Goal: Task Accomplishment & Management: Manage account settings

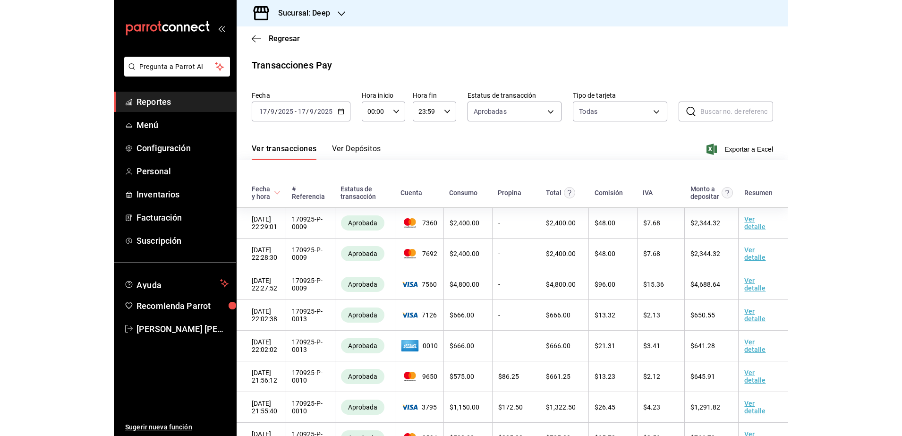
scroll to position [357, 0]
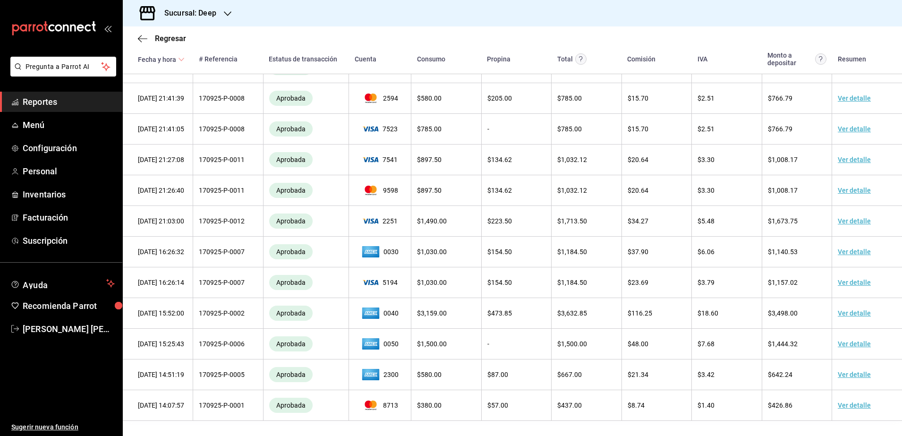
click at [56, 106] on span "Reportes" at bounding box center [69, 101] width 92 height 13
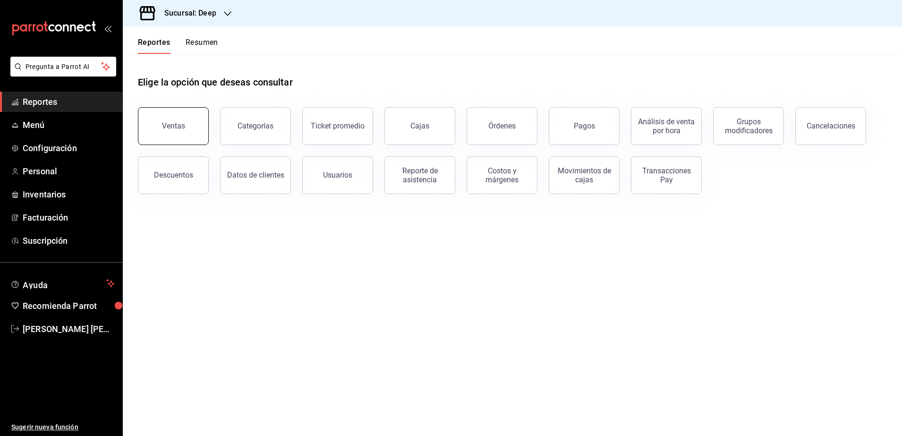
click at [193, 128] on button "Ventas" at bounding box center [173, 126] width 71 height 38
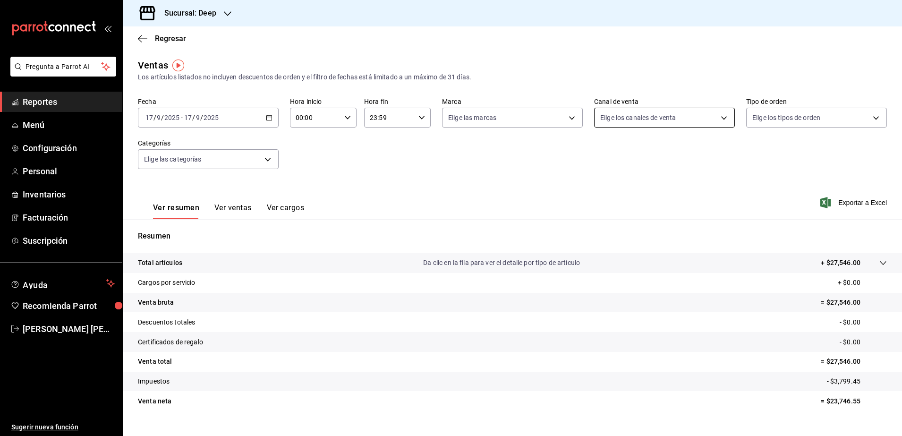
click at [674, 122] on body "Pregunta a Parrot AI Reportes Menú Configuración Personal Inventarios Facturaci…" at bounding box center [451, 218] width 902 height 436
click at [674, 123] on div at bounding box center [451, 218] width 902 height 436
click at [674, 114] on body "Pregunta a Parrot AI Reportes Menú Configuración Personal Inventarios Facturaci…" at bounding box center [451, 218] width 902 height 436
click at [557, 114] on div at bounding box center [451, 218] width 902 height 436
click at [565, 121] on body "Pregunta a Parrot AI Reportes Menú Configuración Personal Inventarios Facturaci…" at bounding box center [451, 218] width 902 height 436
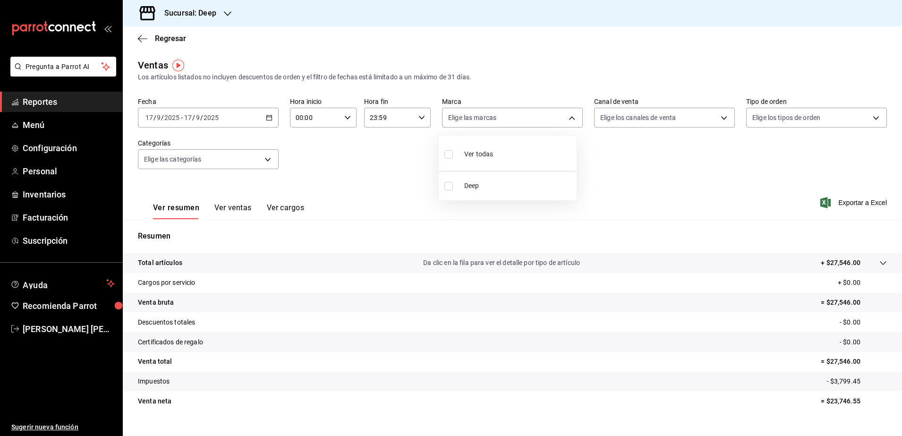
click at [605, 161] on div at bounding box center [451, 218] width 902 height 436
click at [262, 166] on body "Pregunta a Parrot AI Reportes Menú Configuración Personal Inventarios Facturaci…" at bounding box center [451, 218] width 902 height 436
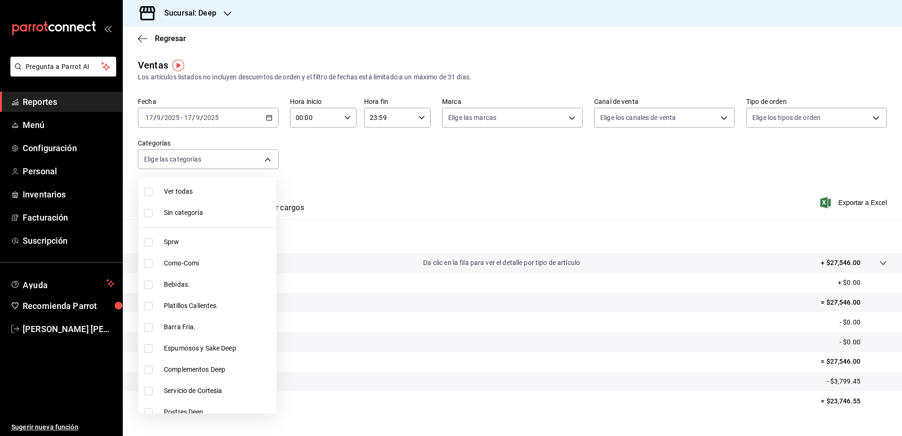
click at [215, 304] on span "Platillos Calientes." at bounding box center [218, 306] width 109 height 10
type input "0449c884-649f-4d97-99d4-d9e0a563c1da"
checkbox input "true"
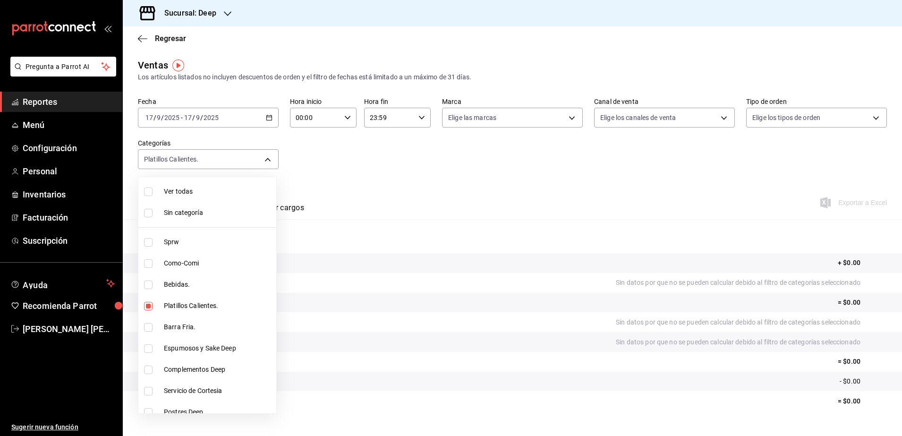
click at [318, 189] on div at bounding box center [451, 218] width 902 height 436
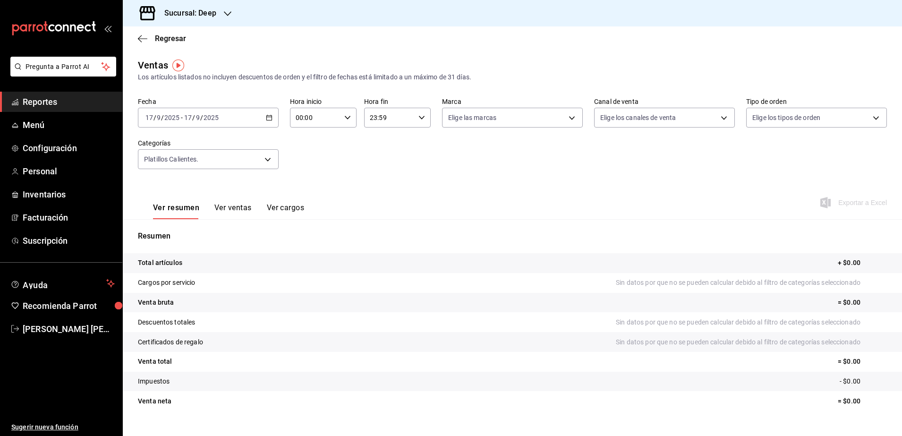
click at [230, 210] on button "Ver ventas" at bounding box center [232, 211] width 37 height 16
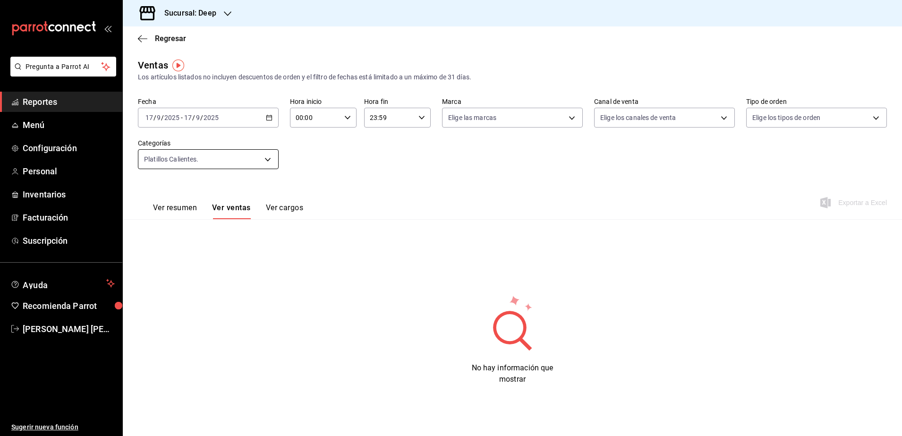
click at [264, 158] on body "Pregunta a Parrot AI Reportes Menú Configuración Personal Inventarios Facturaci…" at bounding box center [451, 218] width 902 height 436
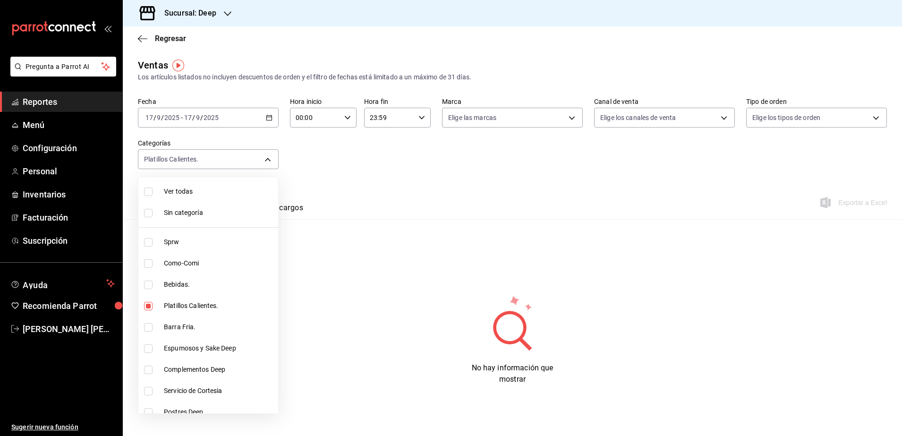
click at [148, 196] on li "Ver todas" at bounding box center [208, 191] width 140 height 21
type input "ddb230fc-2149-46a3-9158-6941609bcea4,37b1b8cc-20bc-4ec6-9eb2-fc1007adb248,52e76…"
checkbox input "true"
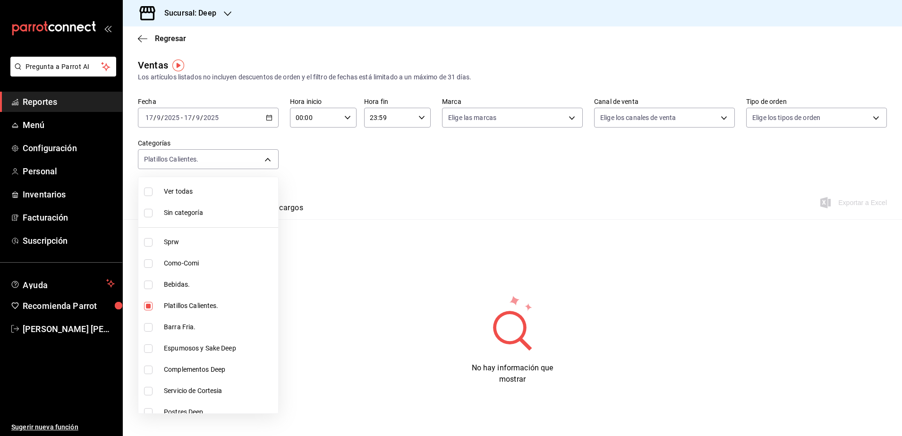
checkbox input "true"
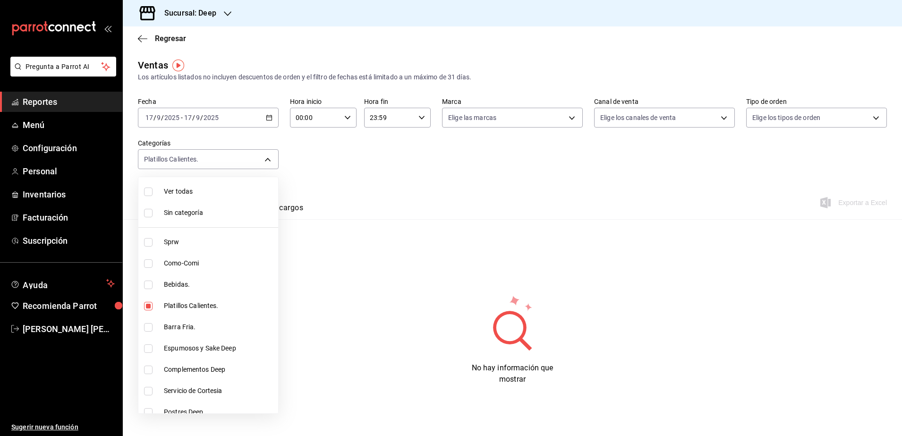
checkbox input "true"
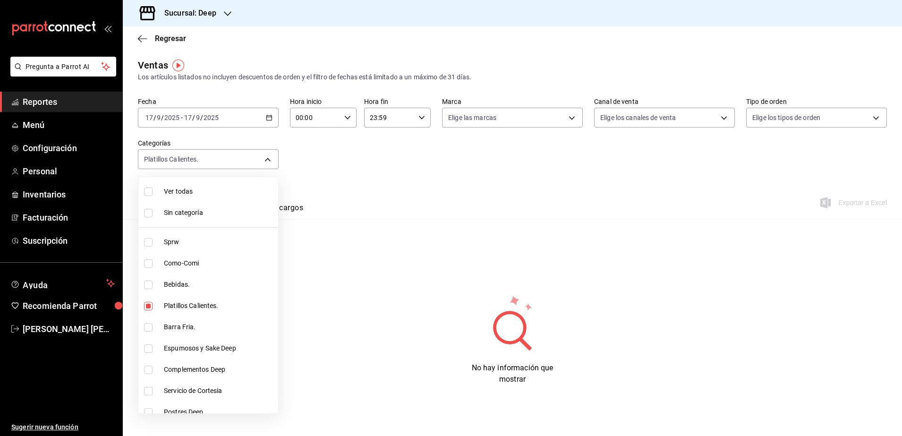
checkbox input "true"
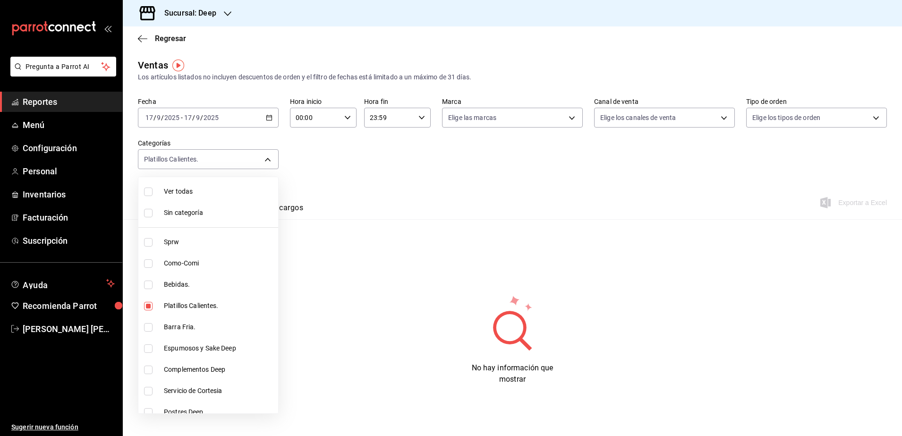
checkbox input "true"
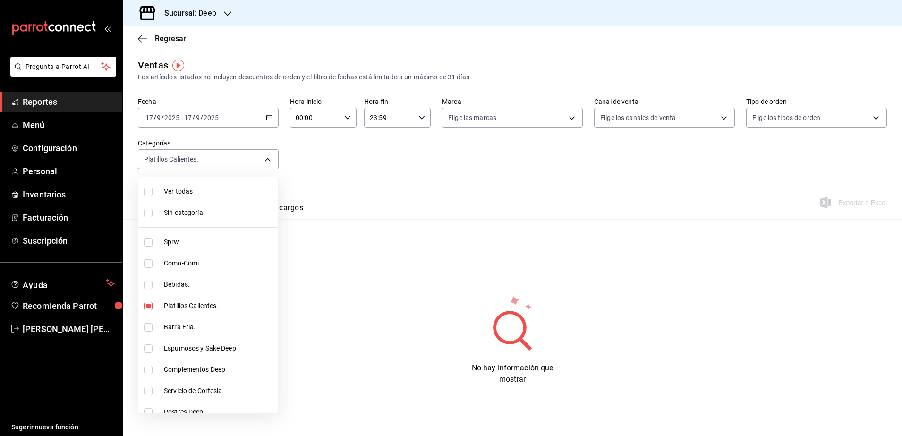
checkbox input "true"
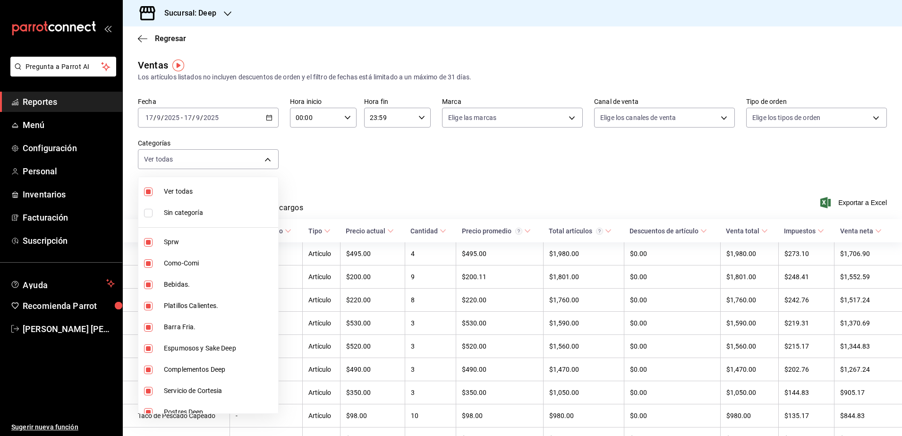
click at [377, 189] on div at bounding box center [451, 218] width 902 height 436
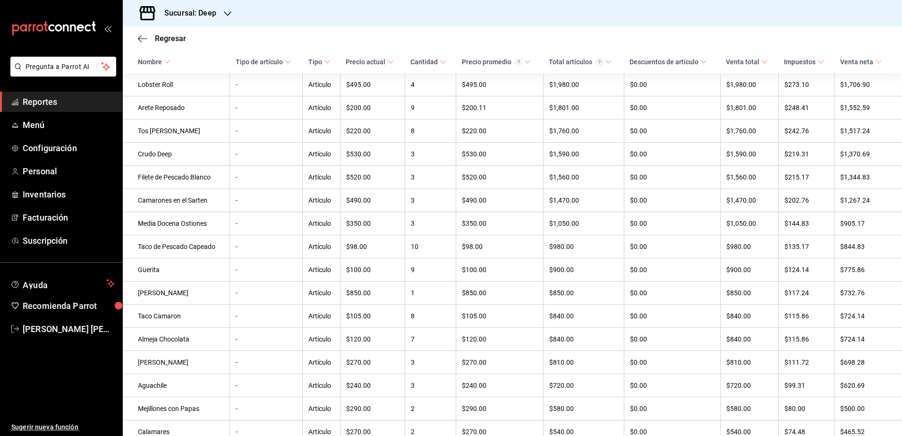
scroll to position [173, 0]
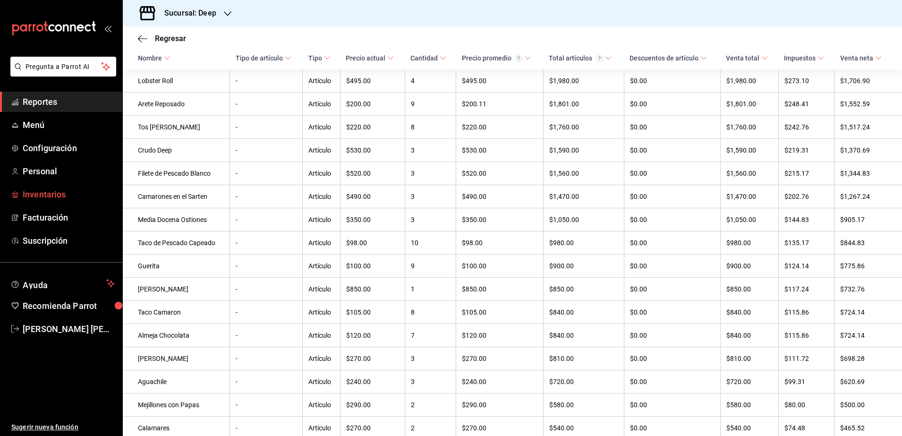
click at [58, 194] on span "Inventarios" at bounding box center [69, 194] width 92 height 13
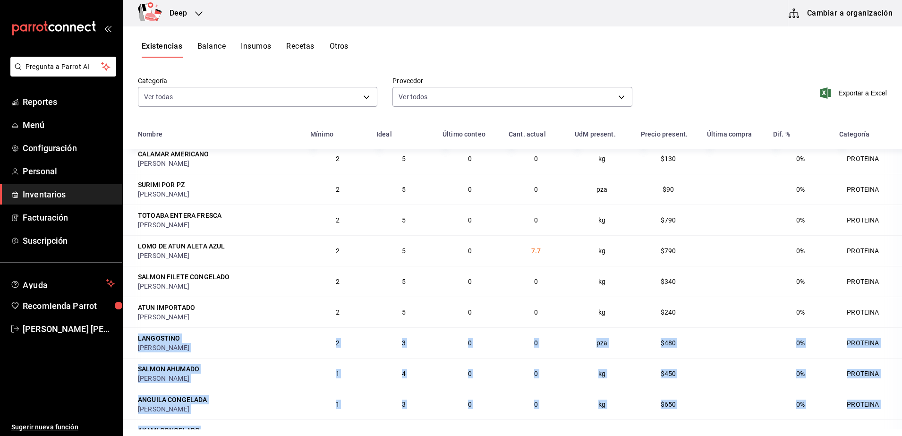
scroll to position [116, 0]
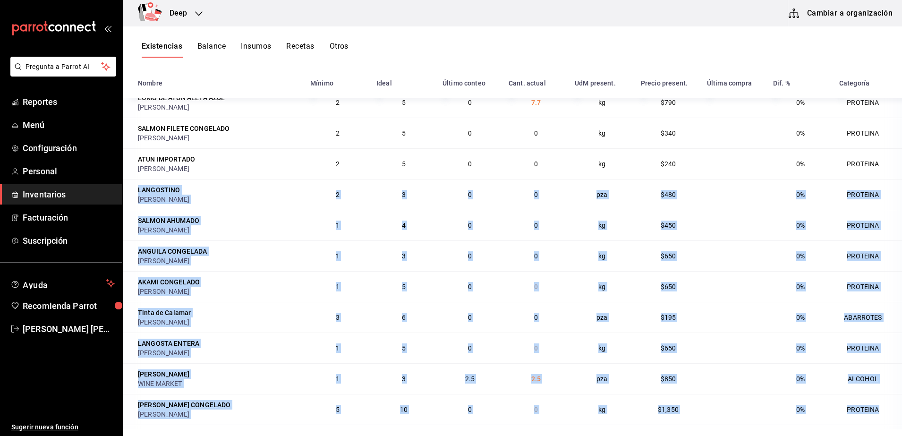
drag, startPoint x: 881, startPoint y: 392, endPoint x: 880, endPoint y: 443, distance: 51.0
click at [674, 429] on html "Pregunta a Parrot AI Reportes Menú Configuración Personal Inventarios Facturaci…" at bounding box center [451, 214] width 902 height 429
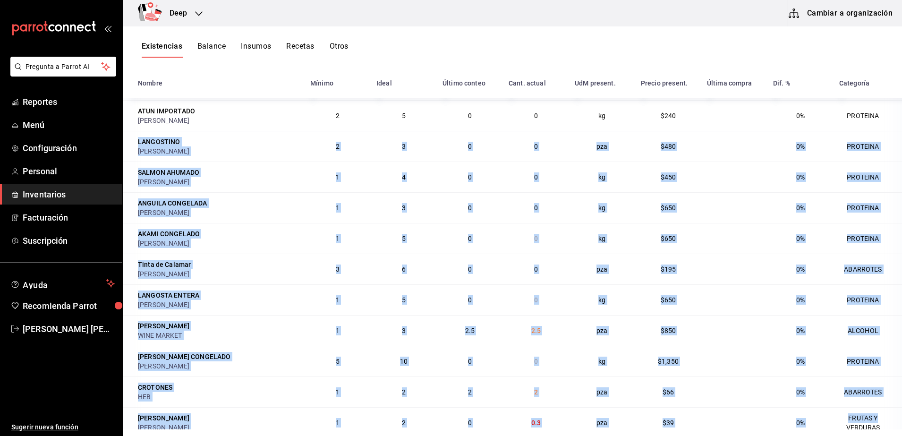
click at [674, 330] on td at bounding box center [734, 330] width 66 height 31
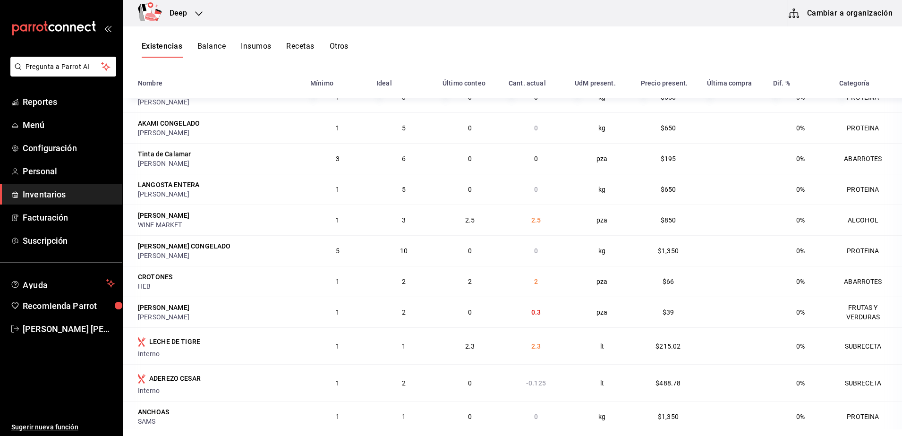
scroll to position [1998, 0]
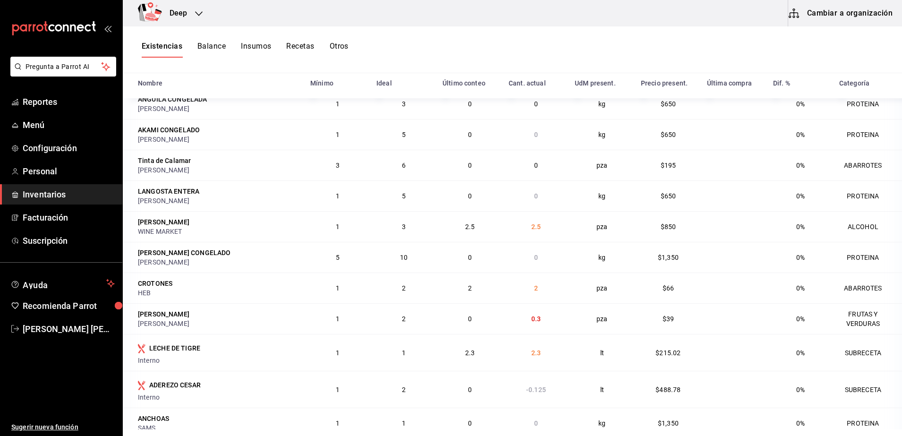
click at [531, 230] on span "2.5" at bounding box center [535, 227] width 9 height 8
click at [674, 242] on td "ALCOHOL" at bounding box center [867, 226] width 68 height 31
click at [531, 230] on span "2.5" at bounding box center [535, 227] width 9 height 8
click at [401, 242] on td "3" at bounding box center [404, 226] width 66 height 31
